Goal: Check status: Check status

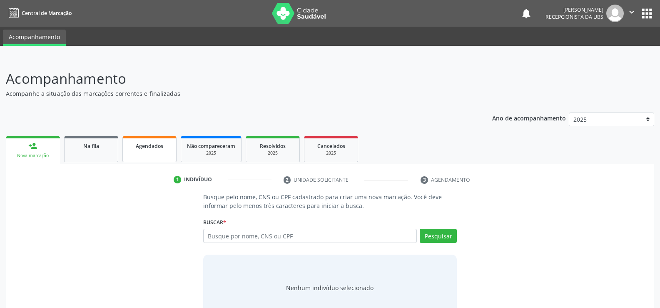
click at [139, 145] on span "Agendados" at bounding box center [149, 145] width 27 height 7
select select "9"
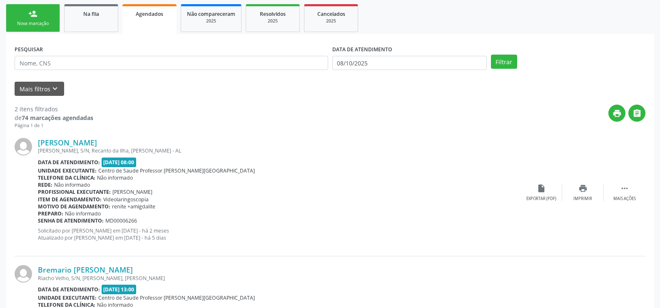
scroll to position [166, 0]
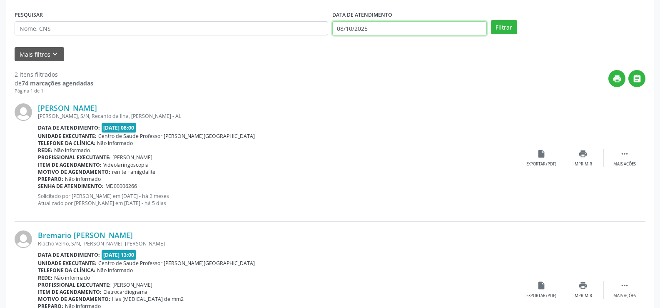
click at [416, 27] on input "08/10/2025" at bounding box center [409, 28] width 154 height 14
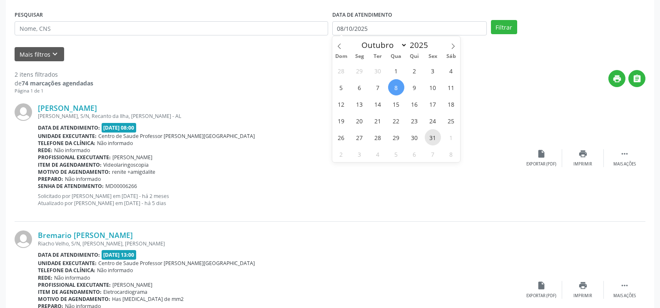
click at [432, 137] on span "31" at bounding box center [432, 137] width 16 height 16
type input "[DATE]"
click at [431, 134] on span "31" at bounding box center [432, 137] width 16 height 16
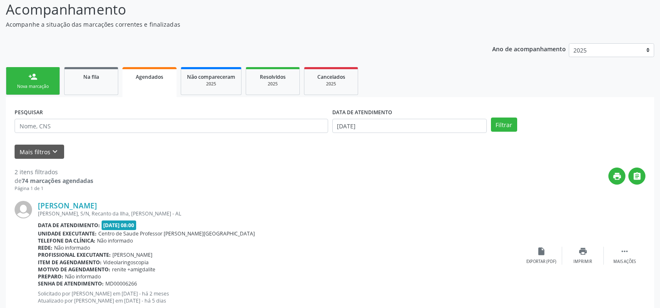
scroll to position [64, 0]
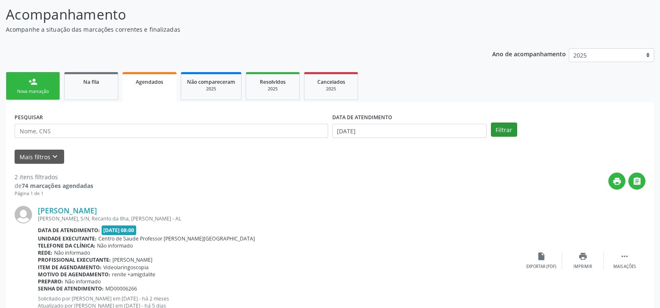
click at [506, 126] on button "Filtrar" at bounding box center [504, 129] width 26 height 14
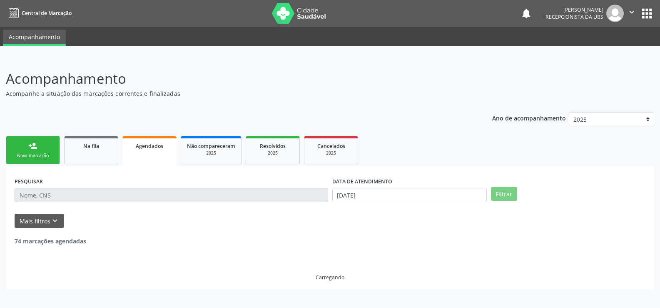
scroll to position [0, 0]
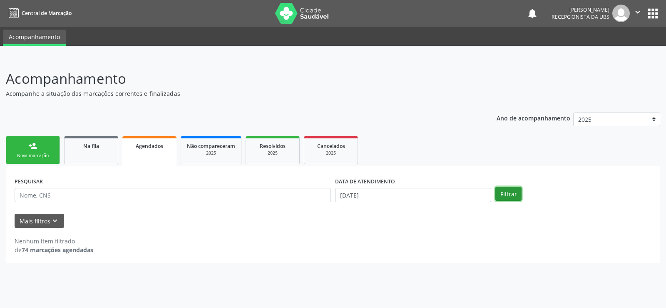
click at [513, 195] on button "Filtrar" at bounding box center [508, 193] width 26 height 14
click at [45, 221] on button "Mais filtros keyboard_arrow_down" at bounding box center [40, 220] width 50 height 15
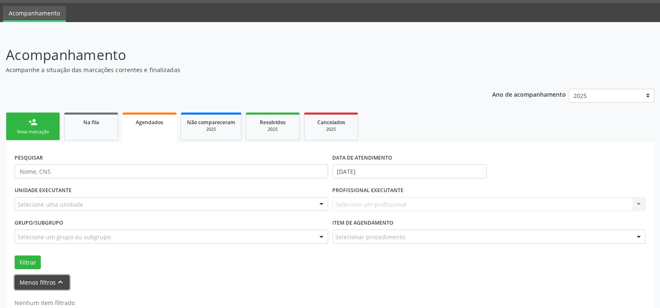
scroll to position [46, 0]
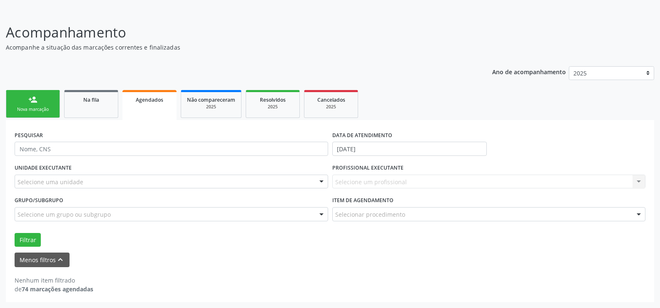
click at [600, 127] on div "PESQUISAR DATA DE ATENDIMENTO [DATE] UNIDADE EXECUTANTE Selecione uma unidade T…" at bounding box center [330, 210] width 648 height 181
click at [29, 238] on button "Filtrar" at bounding box center [28, 240] width 26 height 14
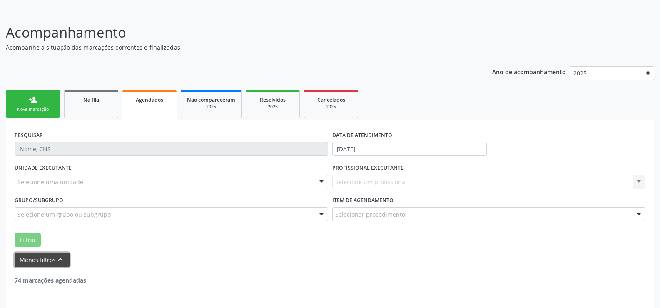
click at [53, 260] on button "Menos filtros keyboard_arrow_up" at bounding box center [42, 259] width 55 height 15
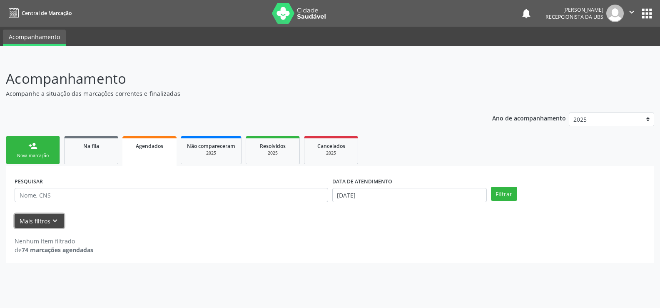
scroll to position [0, 0]
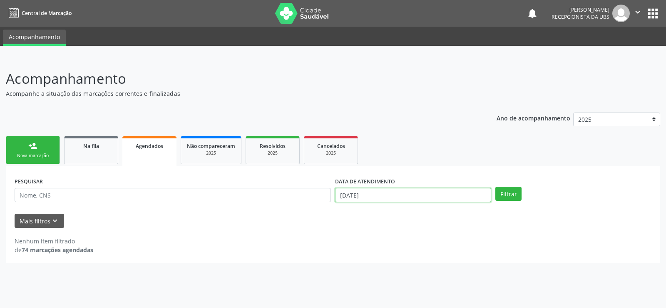
click at [417, 196] on input "[DATE]" at bounding box center [413, 195] width 156 height 14
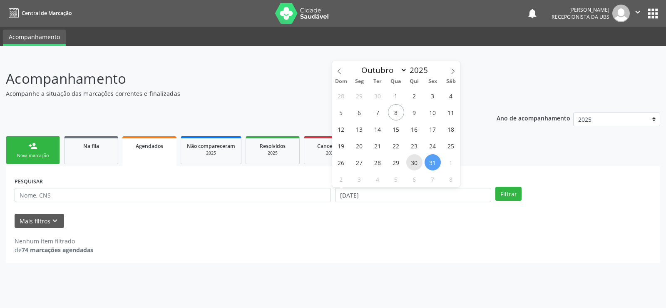
click at [420, 162] on span "30" at bounding box center [414, 162] width 16 height 16
type input "30/10/2025"
click at [514, 191] on button "Filtrar" at bounding box center [508, 193] width 26 height 14
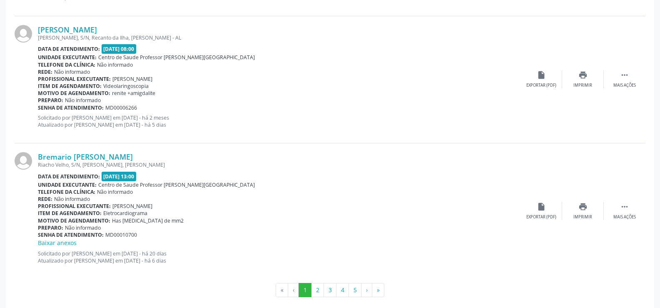
scroll to position [1899, 0]
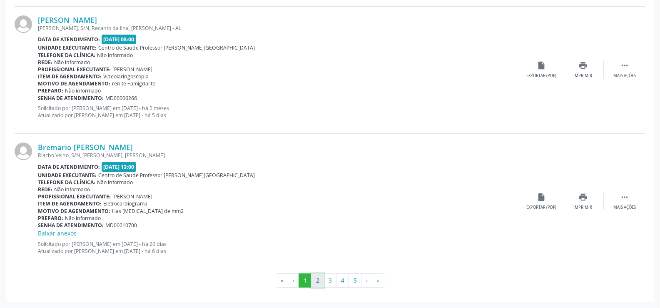
click at [315, 278] on button "2" at bounding box center [317, 280] width 13 height 14
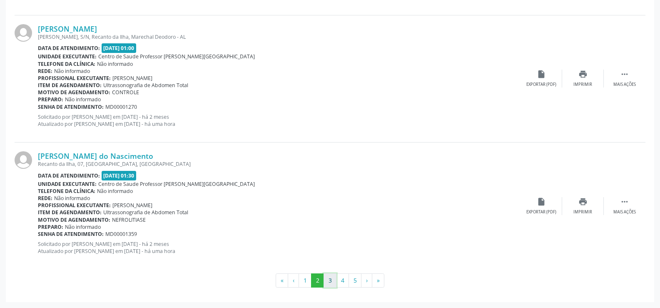
click at [329, 278] on button "3" at bounding box center [329, 280] width 13 height 14
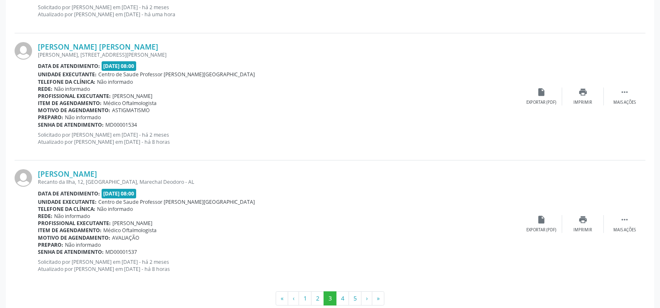
scroll to position [1890, 0]
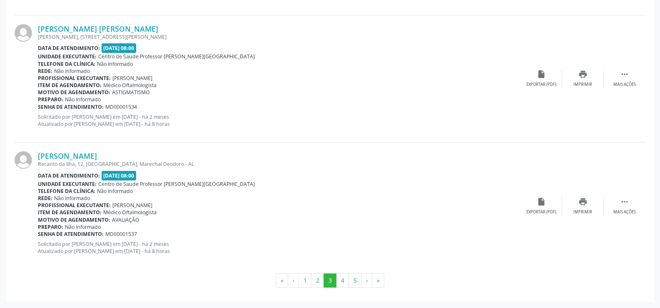
click at [344, 278] on button "4" at bounding box center [342, 280] width 13 height 14
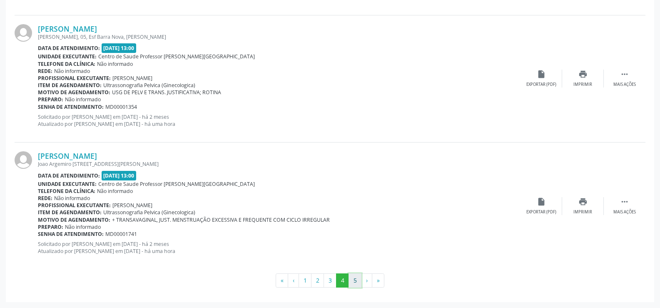
click at [357, 281] on button "5" at bounding box center [354, 280] width 13 height 14
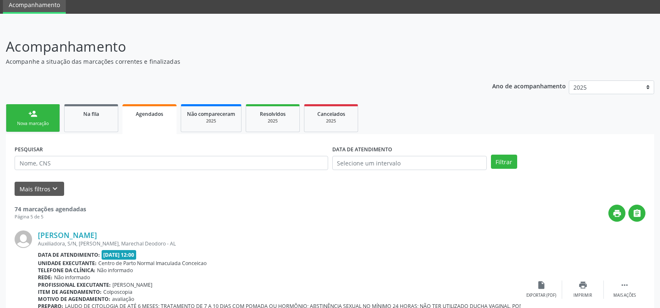
scroll to position [125, 0]
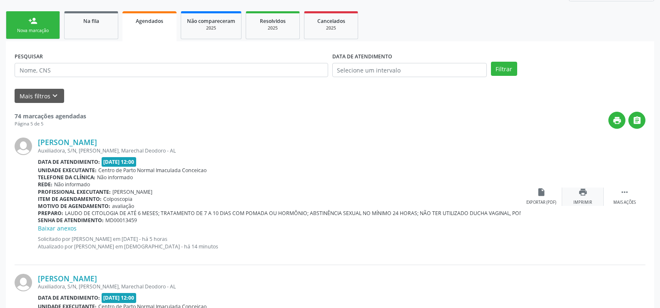
click at [580, 188] on icon "print" at bounding box center [582, 191] width 9 height 9
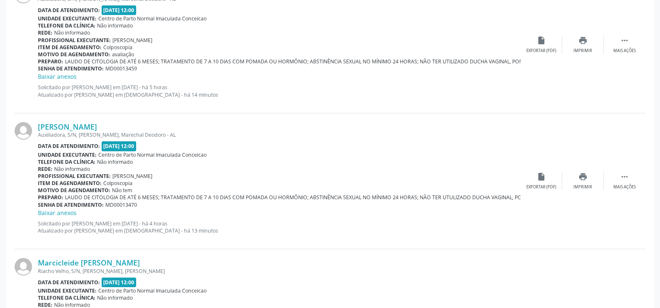
scroll to position [291, 0]
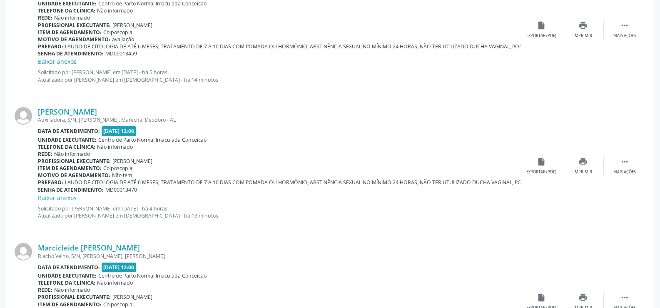
click at [83, 152] on span "Não informado" at bounding box center [72, 153] width 36 height 7
click at [583, 164] on icon "print" at bounding box center [582, 161] width 9 height 9
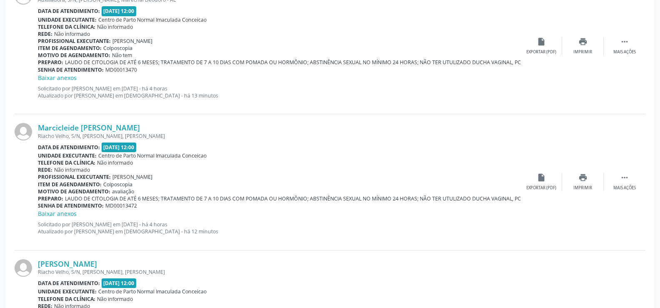
scroll to position [416, 0]
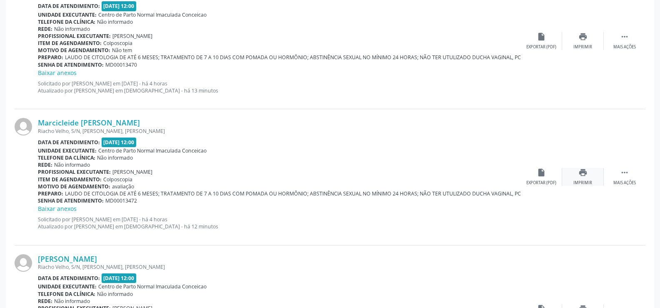
click at [584, 169] on icon "print" at bounding box center [582, 172] width 9 height 9
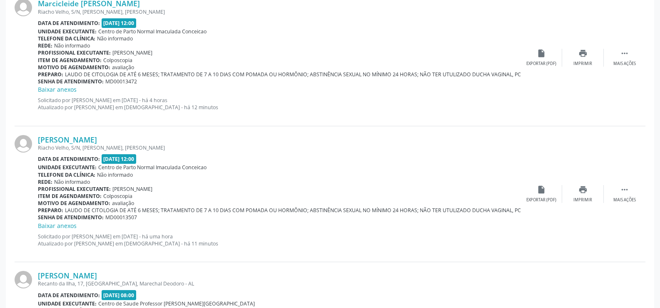
scroll to position [541, 0]
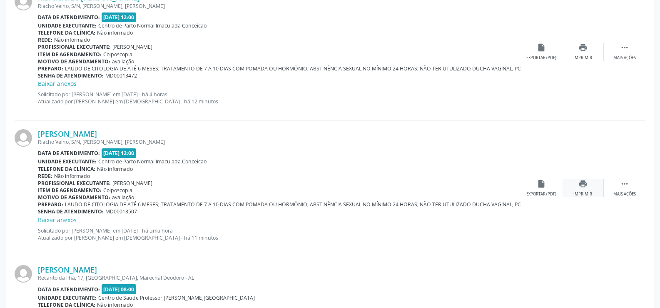
click at [587, 190] on div "print Imprimir" at bounding box center [583, 188] width 42 height 18
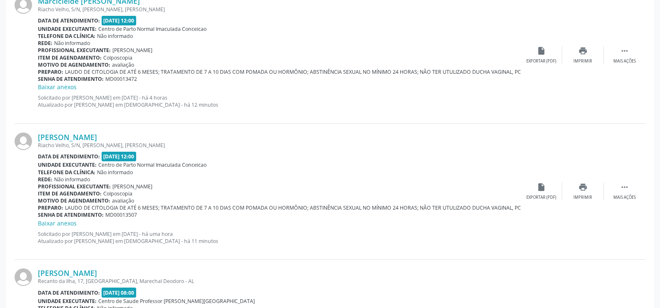
scroll to position [583, 0]
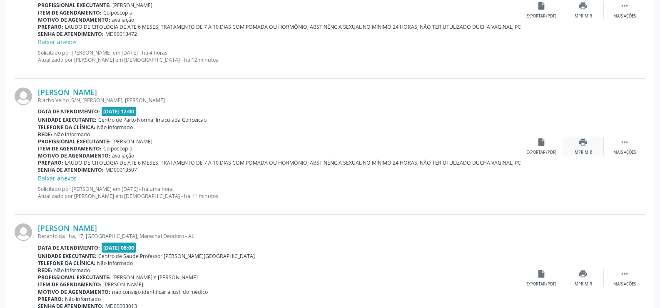
click at [578, 143] on icon "print" at bounding box center [582, 141] width 9 height 9
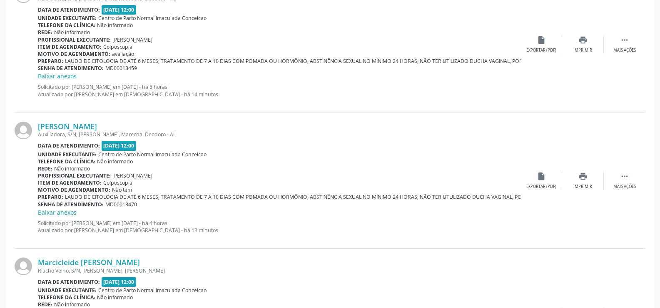
scroll to position [258, 0]
